Goal: Task Accomplishment & Management: Use online tool/utility

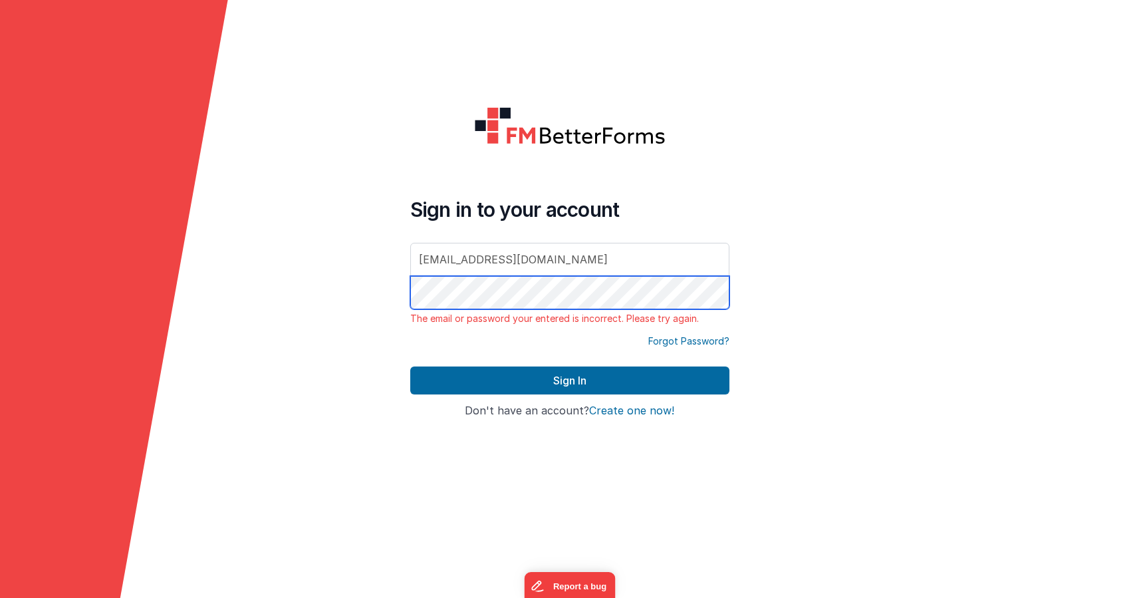
click at [0, 597] on com-1password-button at bounding box center [0, 598] width 0 height 0
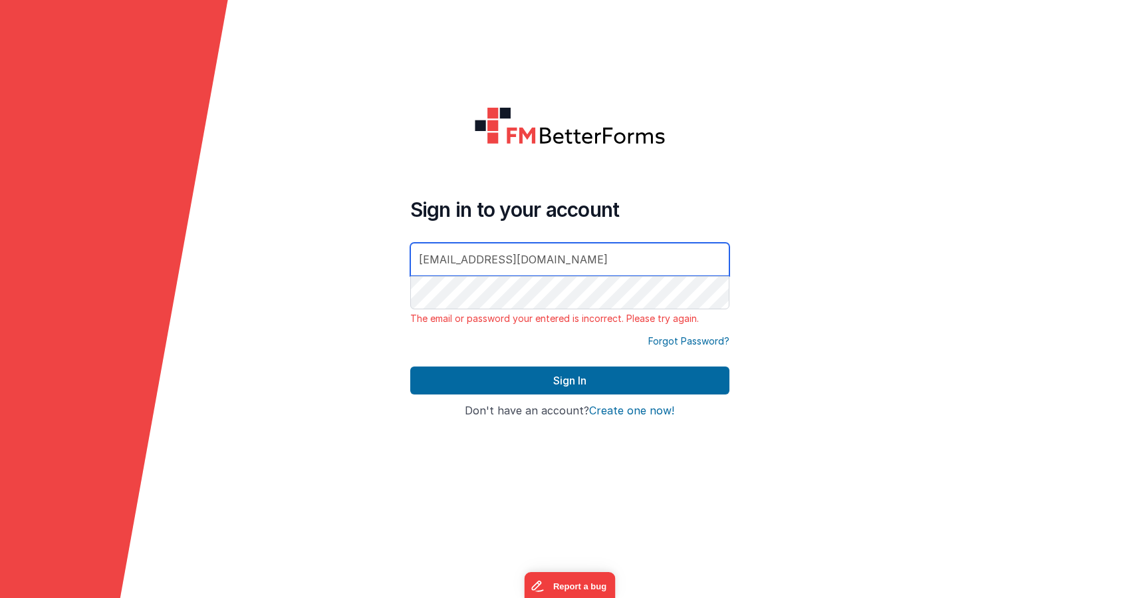
click at [577, 265] on input "danjaeggi@gmail.com" at bounding box center [569, 259] width 319 height 33
type input "[EMAIL_ADDRESS][DOMAIN_NAME]"
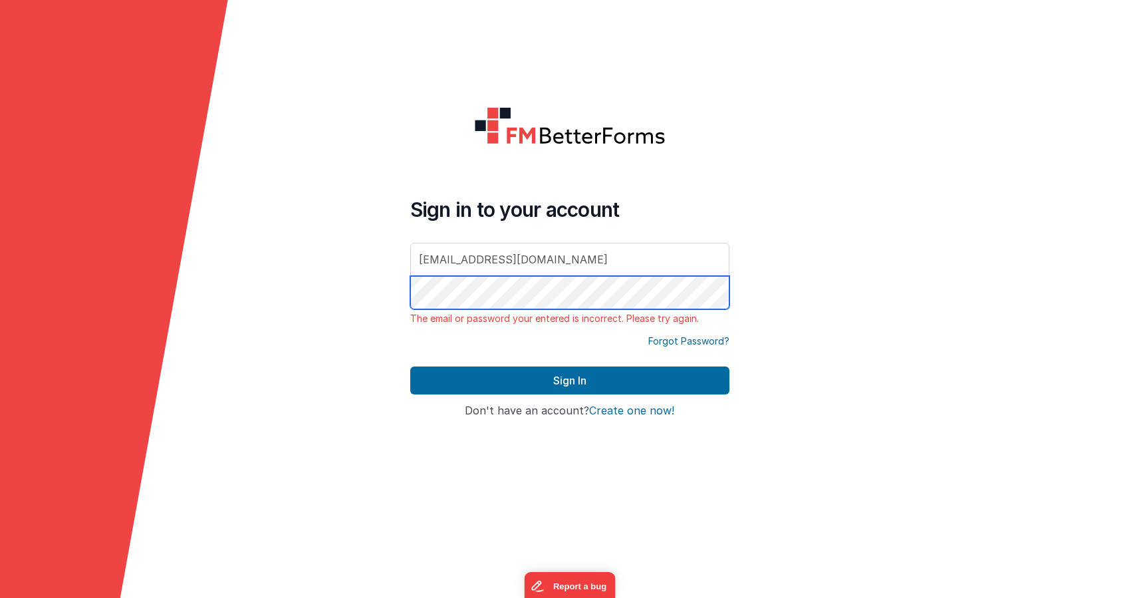
click at [410, 366] on button "Sign In" at bounding box center [569, 380] width 319 height 28
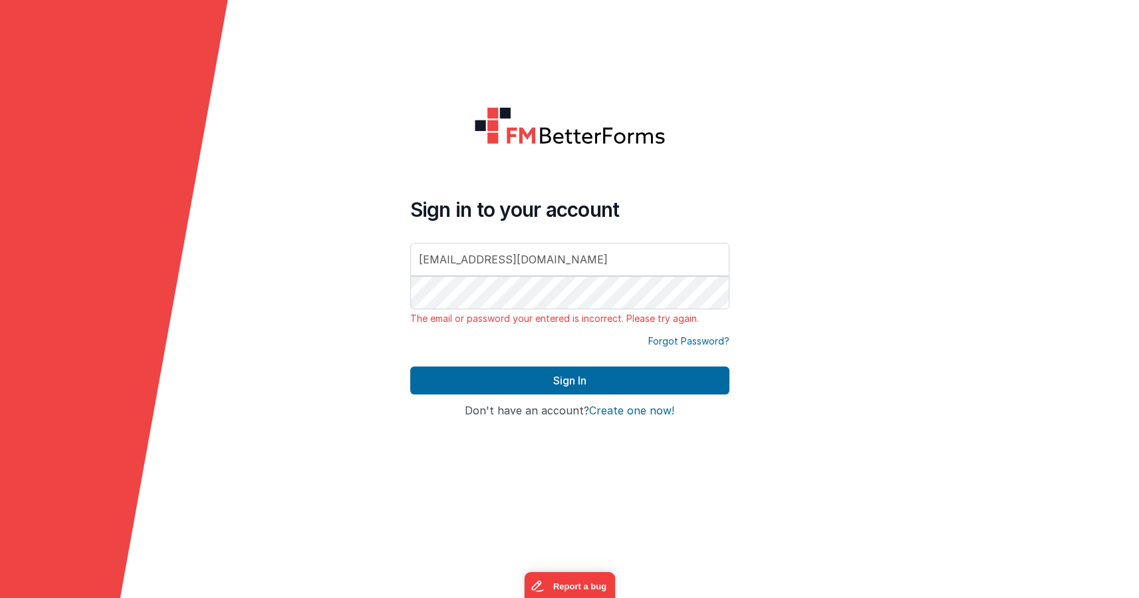
click at [814, 301] on form "Sign in to your account bill@victorygin.net The email or password your entered …" at bounding box center [569, 299] width 1139 height 598
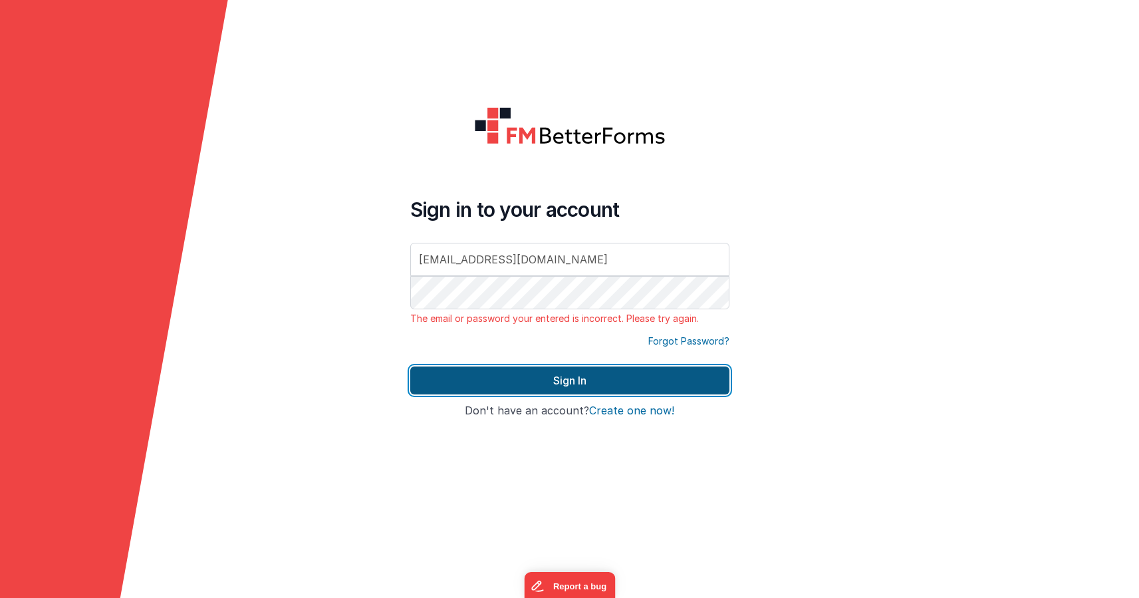
click at [626, 380] on button "Sign In" at bounding box center [569, 380] width 319 height 28
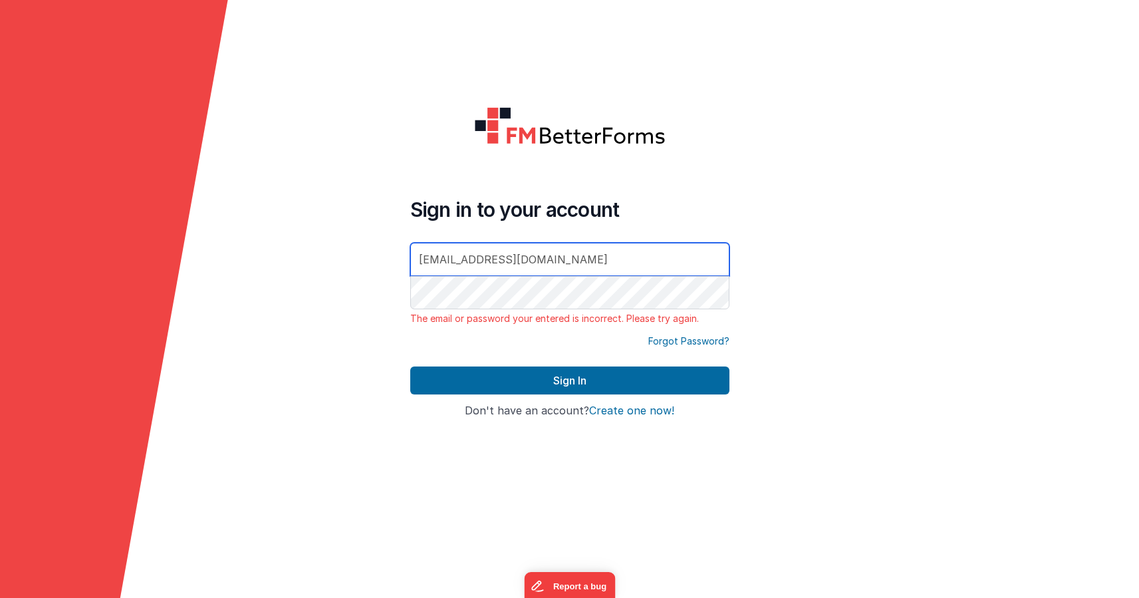
click at [461, 257] on input "[EMAIL_ADDRESS][DOMAIN_NAME]" at bounding box center [569, 259] width 319 height 33
click at [862, 327] on form "Sign in to your account bill@victorygin.net The email or password your entered …" at bounding box center [569, 299] width 1139 height 598
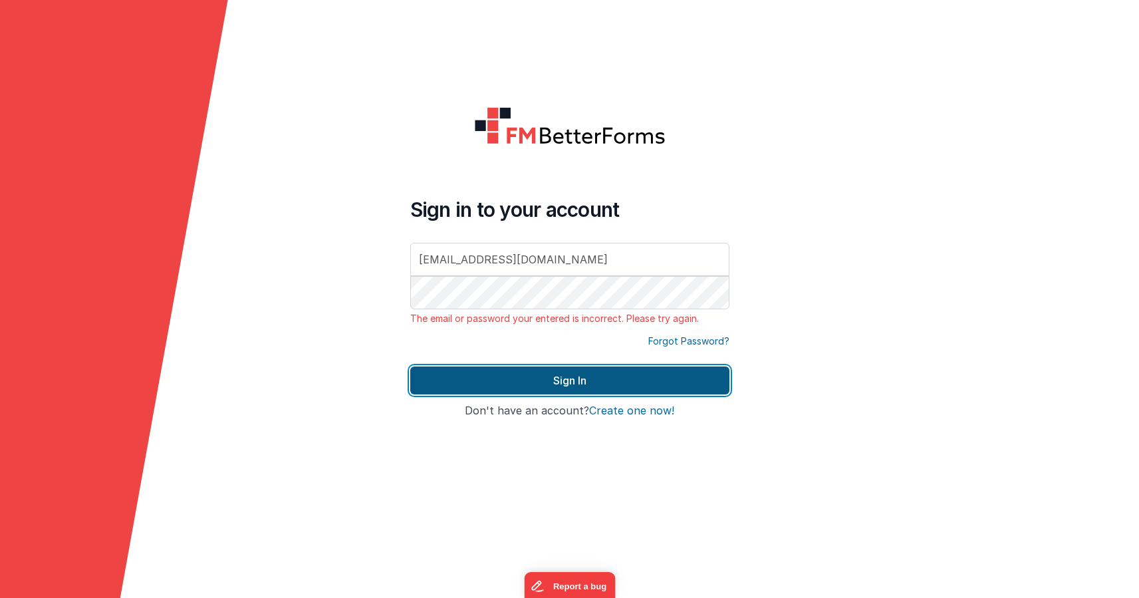
click at [632, 379] on button "Sign In" at bounding box center [569, 380] width 319 height 28
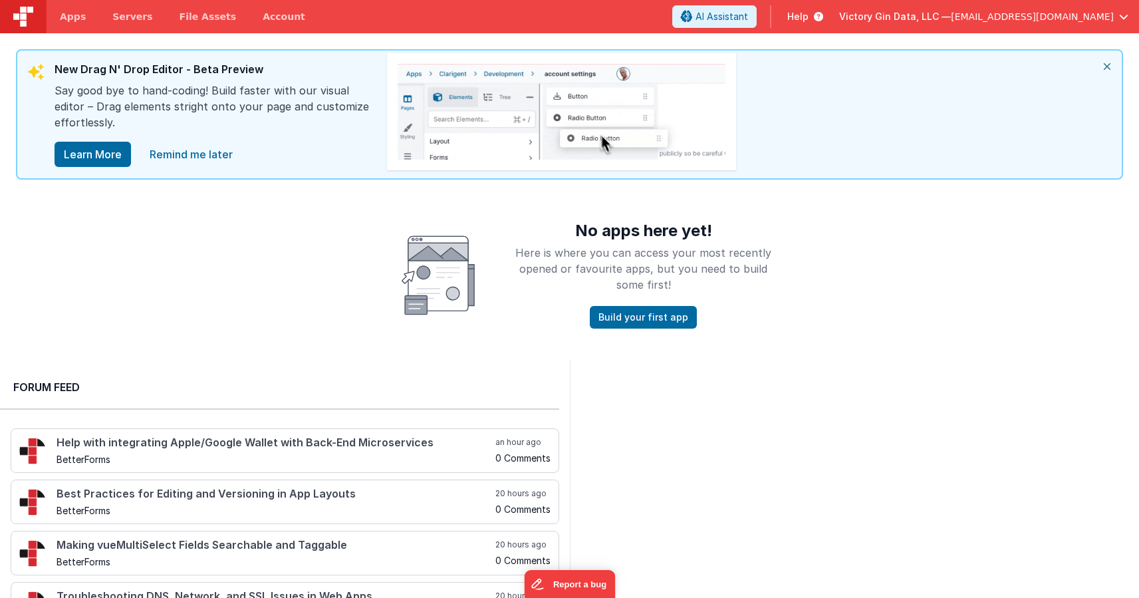
click at [949, 235] on div "No apps here yet! Here is where you can access your most recently opened or fav…" at bounding box center [569, 275] width 1139 height 106
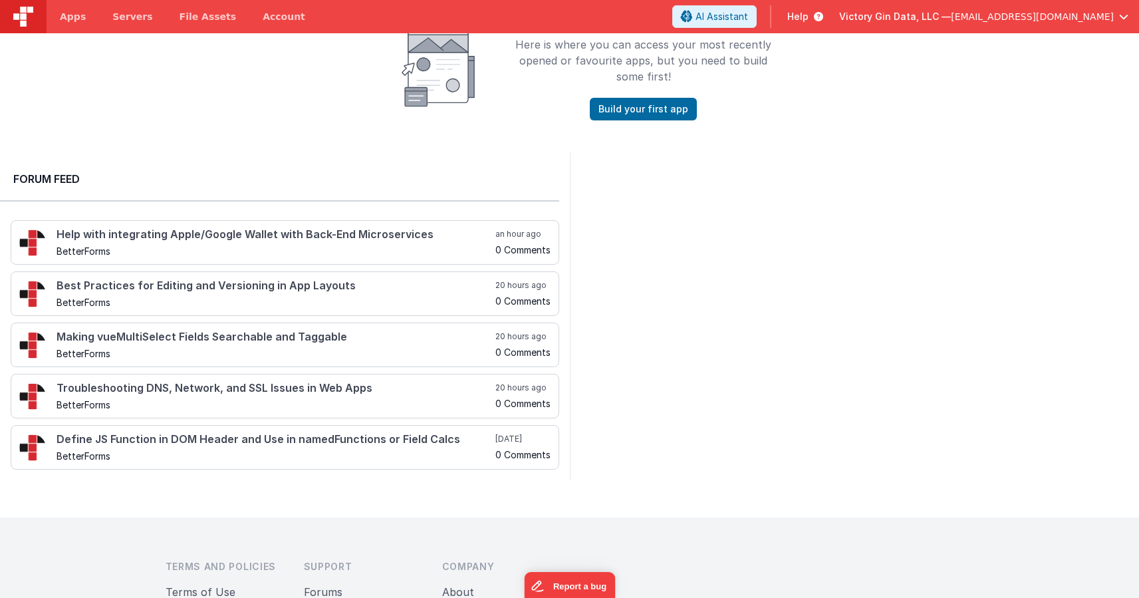
scroll to position [211, 0]
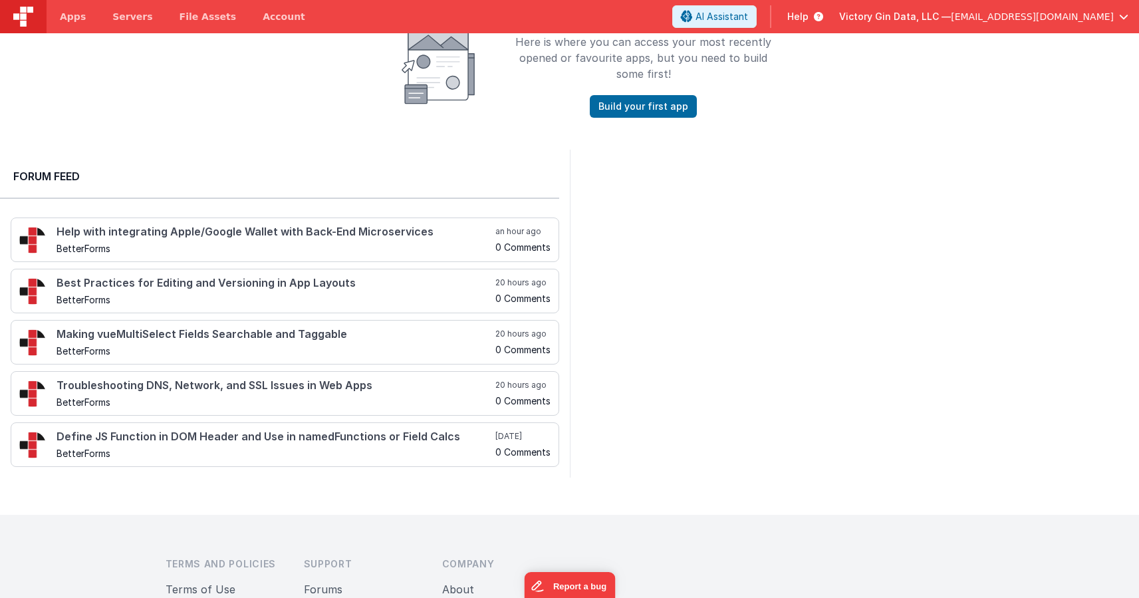
click at [709, 254] on div at bounding box center [855, 314] width 570 height 328
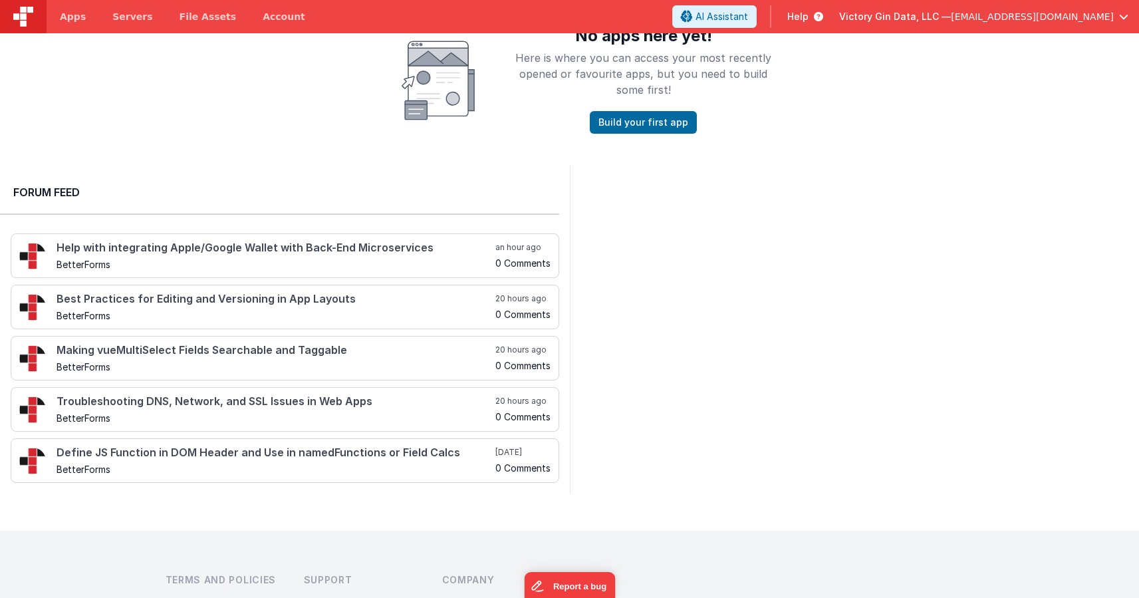
scroll to position [196, 0]
click at [709, 254] on div at bounding box center [855, 328] width 570 height 328
click at [306, 166] on div "Forum Feed Help with integrating Apple/Google Wallet with Back-End Microservice…" at bounding box center [285, 328] width 570 height 328
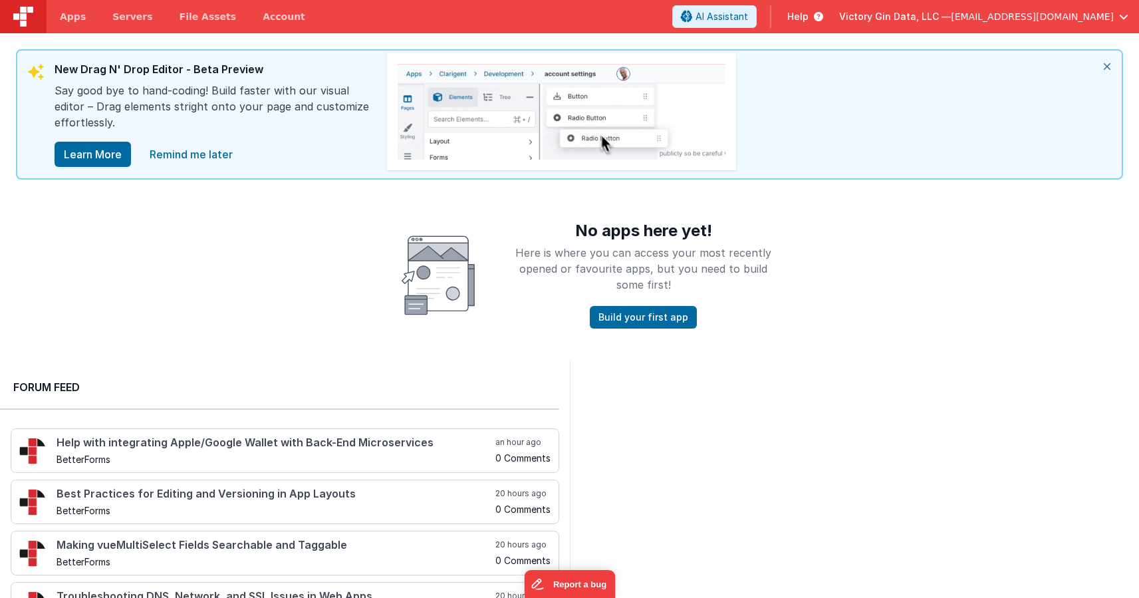
click at [901, 91] on div at bounding box center [738, 115] width 708 height 128
click at [655, 319] on button "Build your first app" at bounding box center [643, 317] width 107 height 23
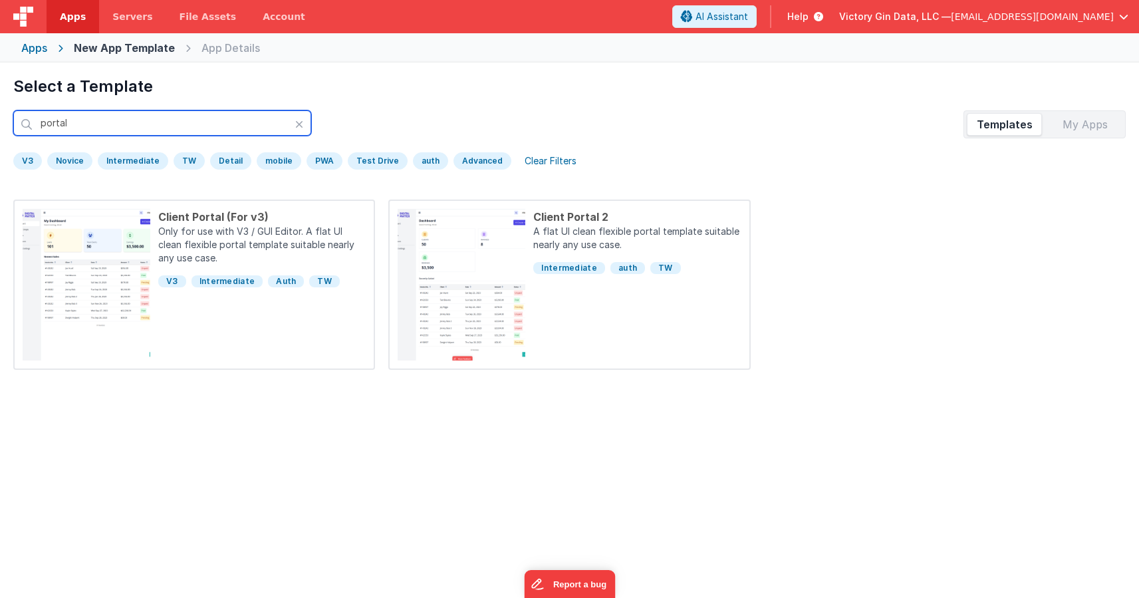
type input "portal"
click at [824, 426] on div "Preview Client Portal (For v3) Only for use with V3 / GUI Editor. A flat UI cle…" at bounding box center [569, 369] width 1112 height 340
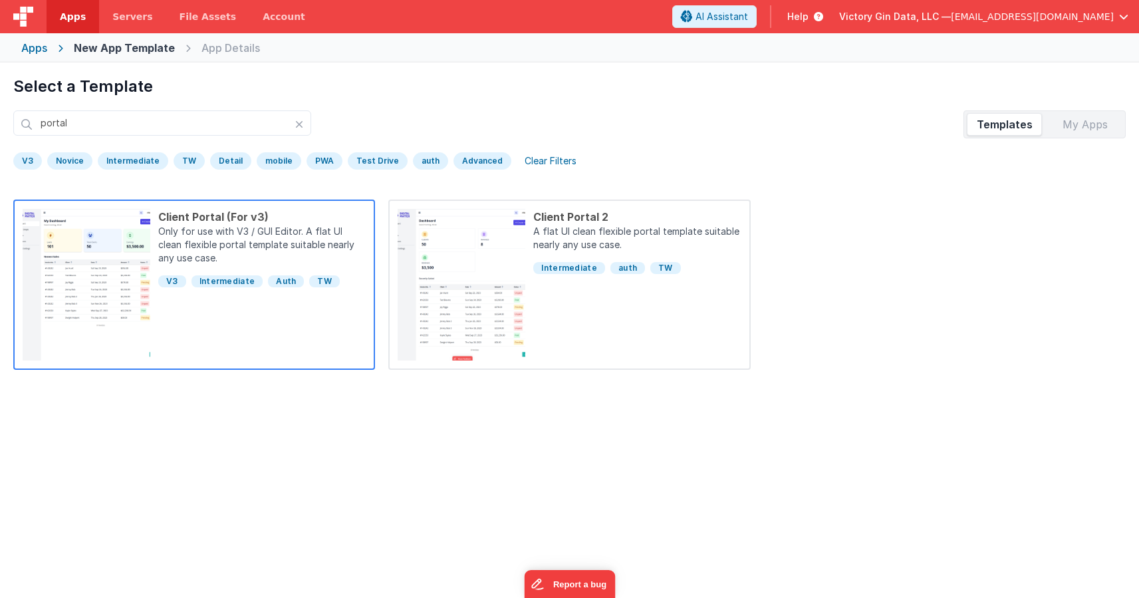
click at [338, 304] on div "Client Portal (For v3) Only for use with V3 / GUI Editor. A flat UI clean flexi…" at bounding box center [257, 285] width 215 height 152
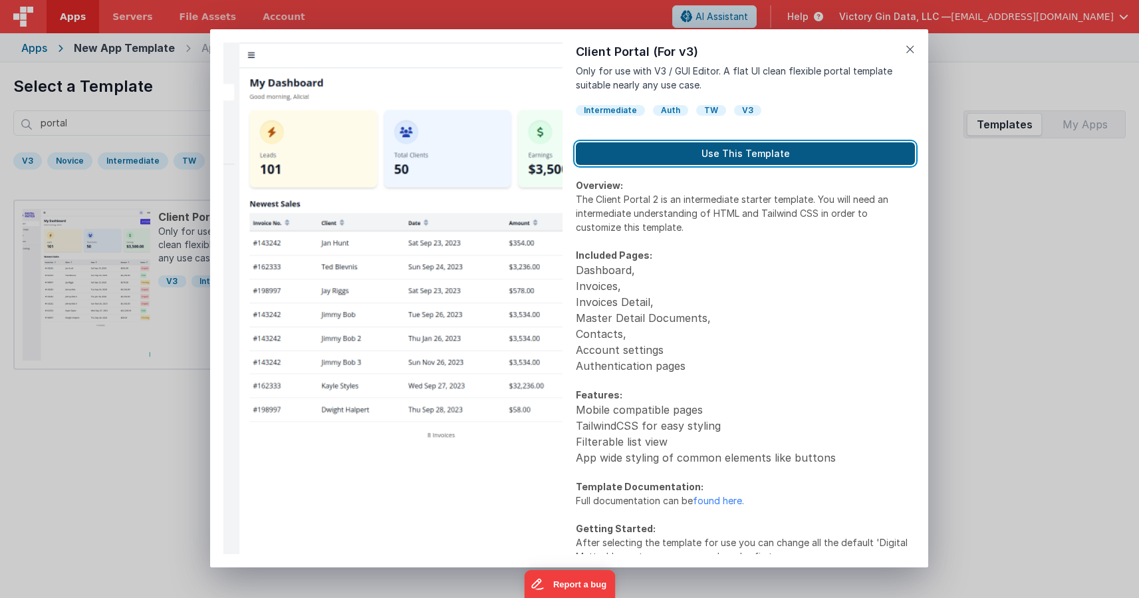
click at [699, 154] on button "Use This Template" at bounding box center [745, 153] width 339 height 23
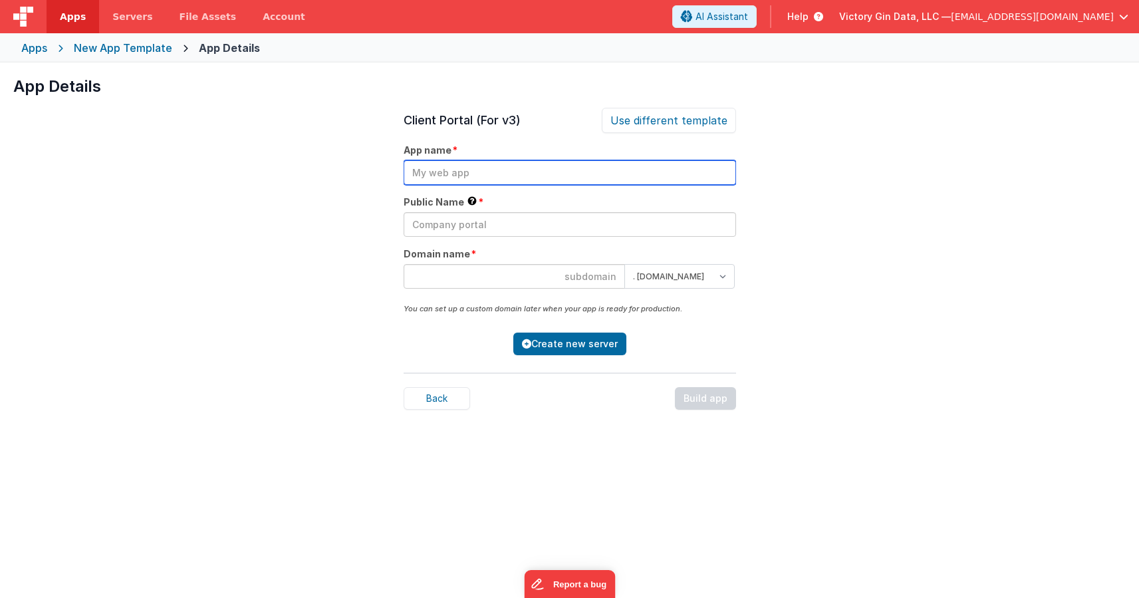
click at [455, 164] on input "text" at bounding box center [569, 172] width 332 height 25
type input "V"
type input "BNTT Web Portal"
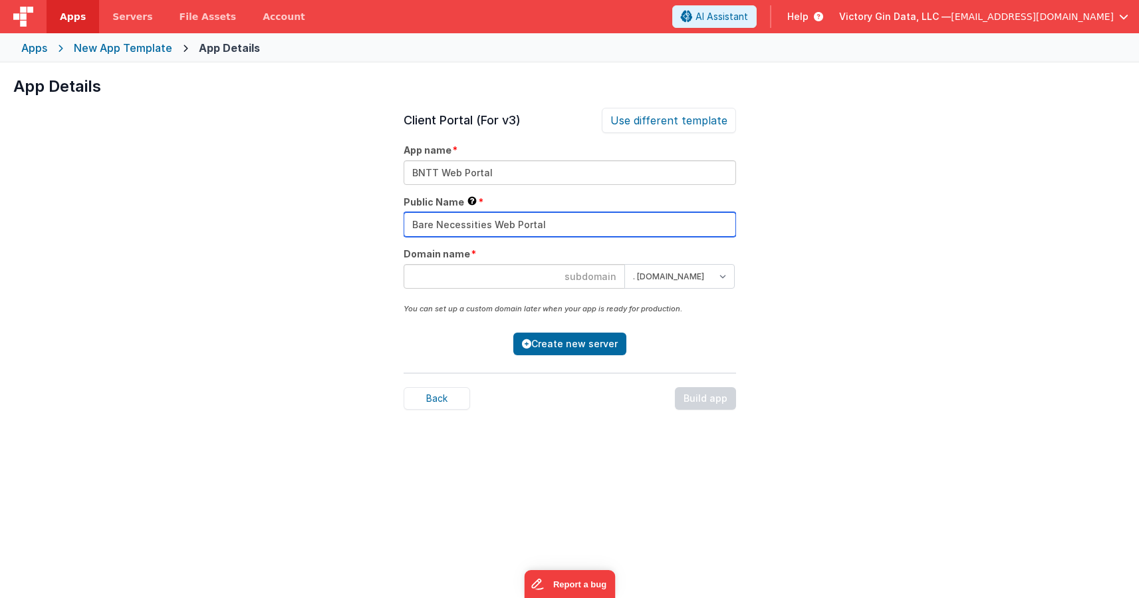
type input "Bare Necessities Web Portal"
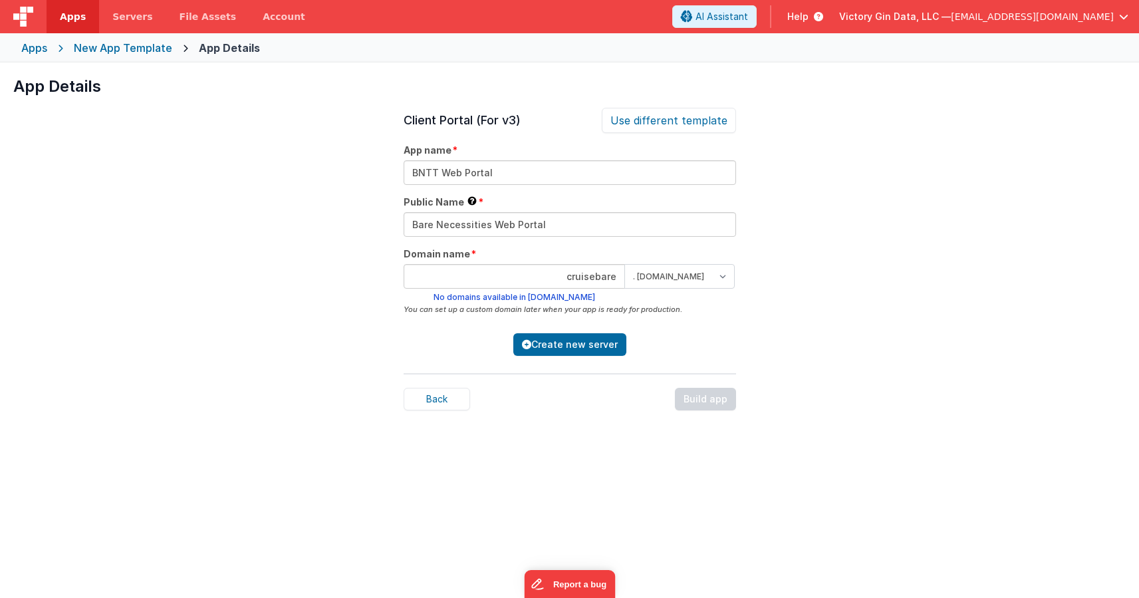
type input "cruisebare"
select select "clientportal.cloud"
click option ". clientportal.cloud" at bounding box center [0, 0] width 0 height 0
click at [699, 333] on div "Client Portal (For v3) Use different template App name BNTT Web Portal Public N…" at bounding box center [569, 407] width 332 height 598
click at [574, 352] on button "Create new server" at bounding box center [569, 344] width 113 height 23
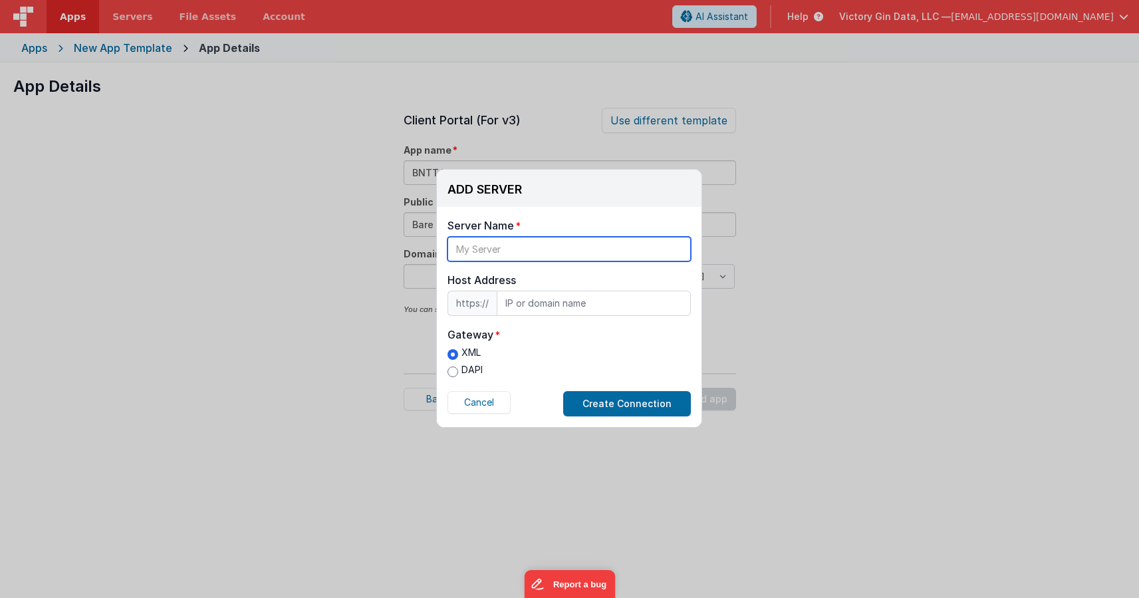
click at [549, 252] on input "text" at bounding box center [568, 249] width 243 height 25
type input "c"
type input "BNTT FM"
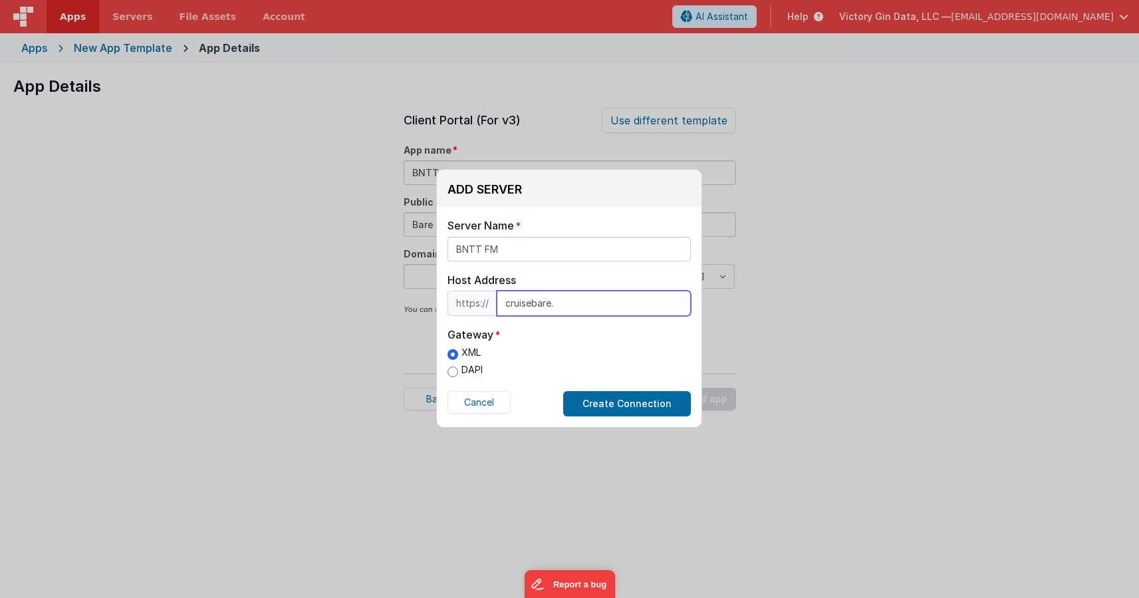
paste input "fm.cruisebare.app"
type input "fm.cruisebare.app"
click at [529, 264] on div "Server Name BNTT FM Host Address https:// fm.cruisebare.app Host Address fm.cru…" at bounding box center [569, 317] width 265 height 220
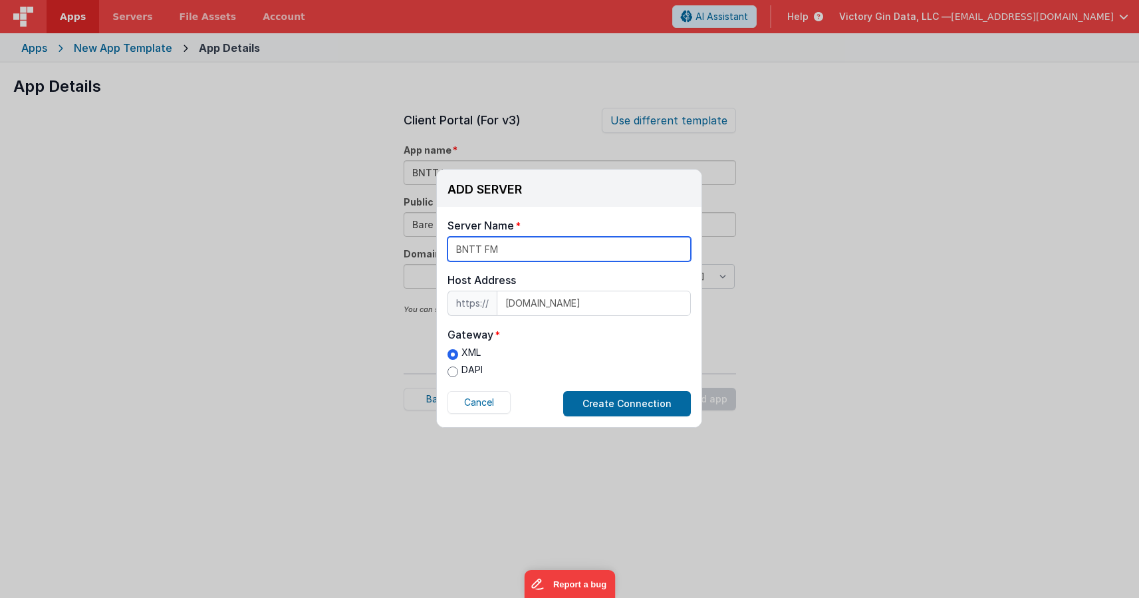
click at [525, 243] on input "BNTT FM" at bounding box center [568, 249] width 243 height 25
type input "BNTT FileMaker"
click at [467, 380] on div "XML DAPI" at bounding box center [464, 363] width 35 height 35
click at [467, 376] on label "DAPI" at bounding box center [464, 370] width 35 height 14
click at [458, 376] on input "DAPI" at bounding box center [452, 371] width 11 height 11
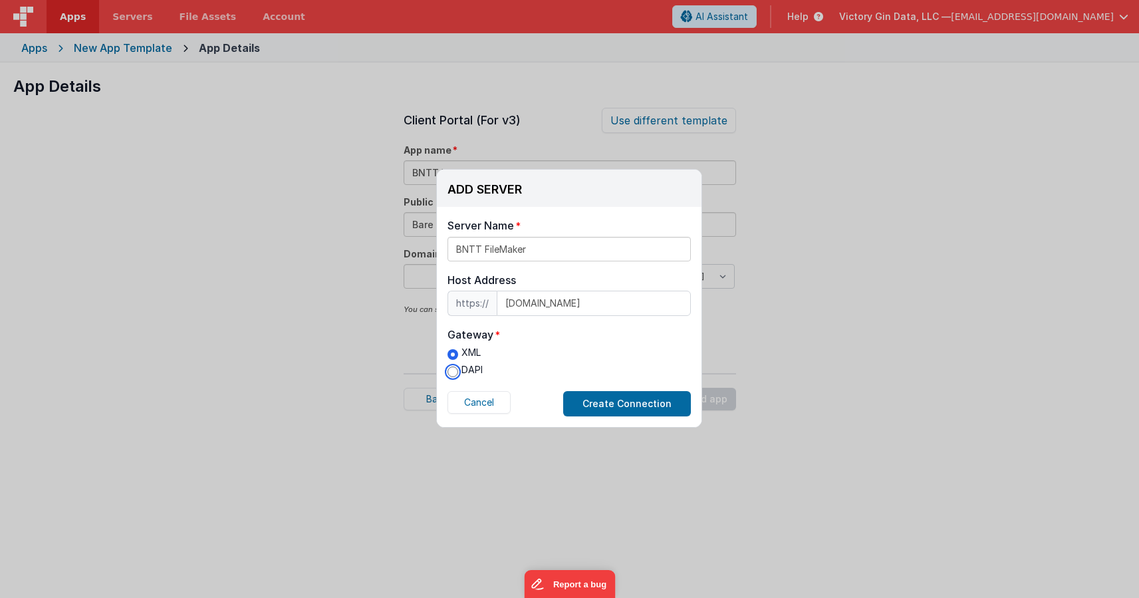
radio input "true"
click at [659, 394] on button "Create Connection" at bounding box center [627, 403] width 128 height 25
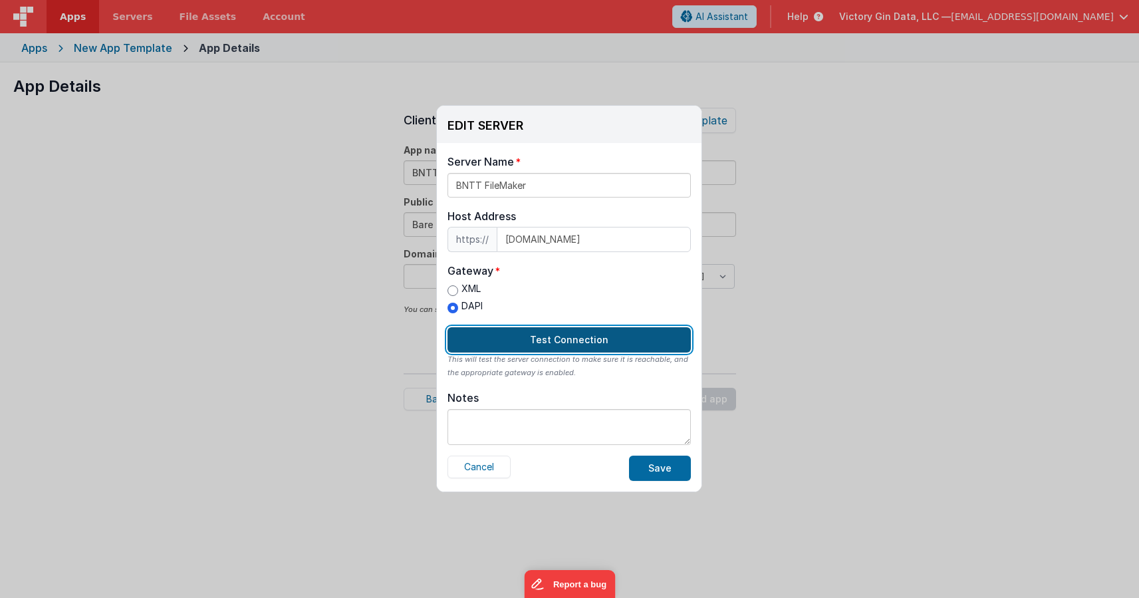
click at [610, 337] on button "Test Connection" at bounding box center [568, 339] width 243 height 25
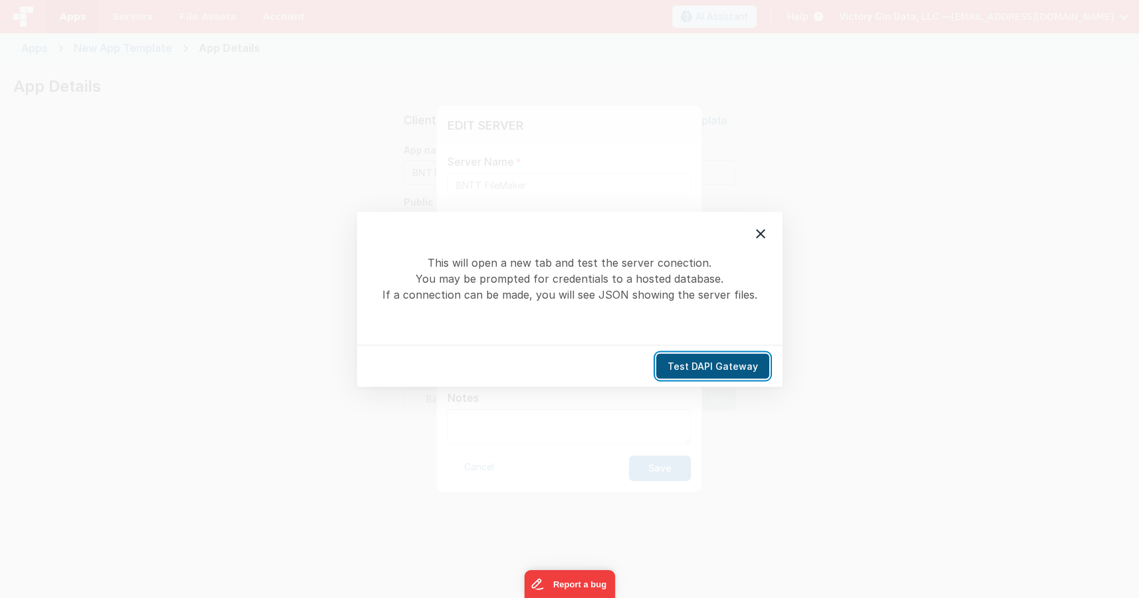
click at [697, 359] on button "Test DAPI Gateway" at bounding box center [712, 365] width 113 height 25
